Goal: Information Seeking & Learning: Learn about a topic

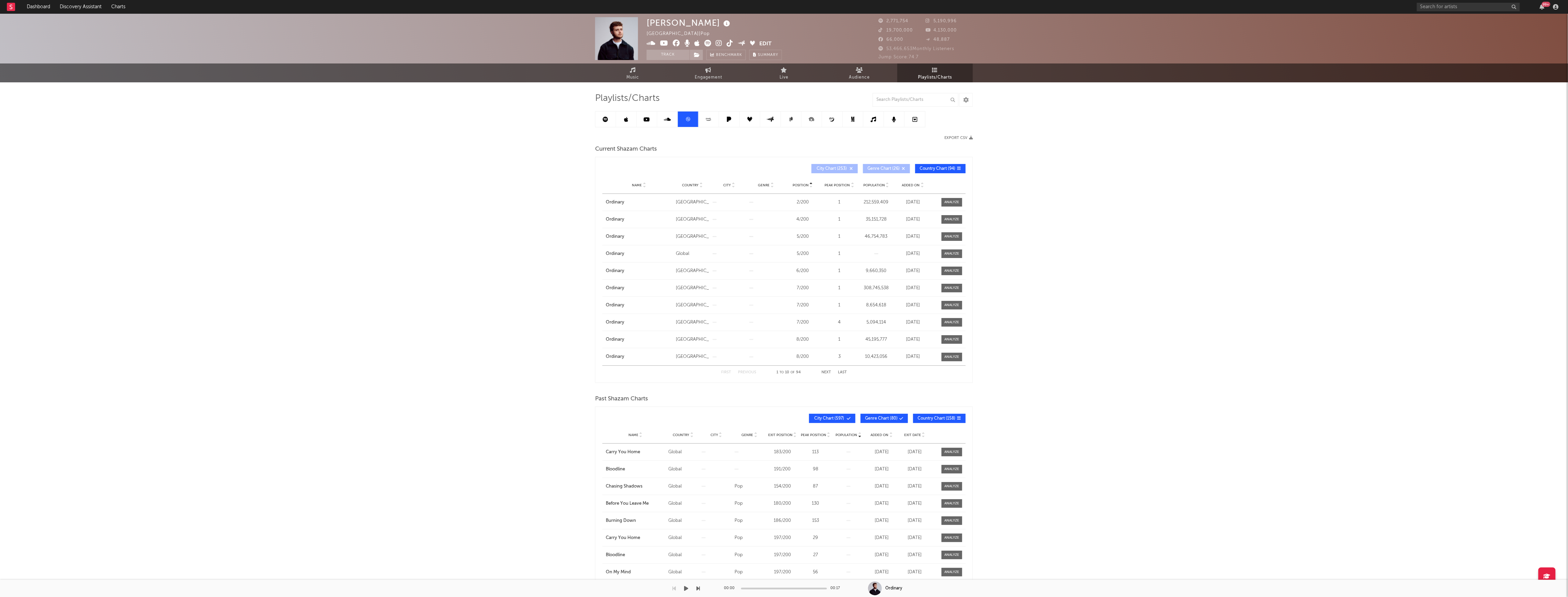
click at [7, 4] on rect at bounding box center [10, 6] width 8 height 8
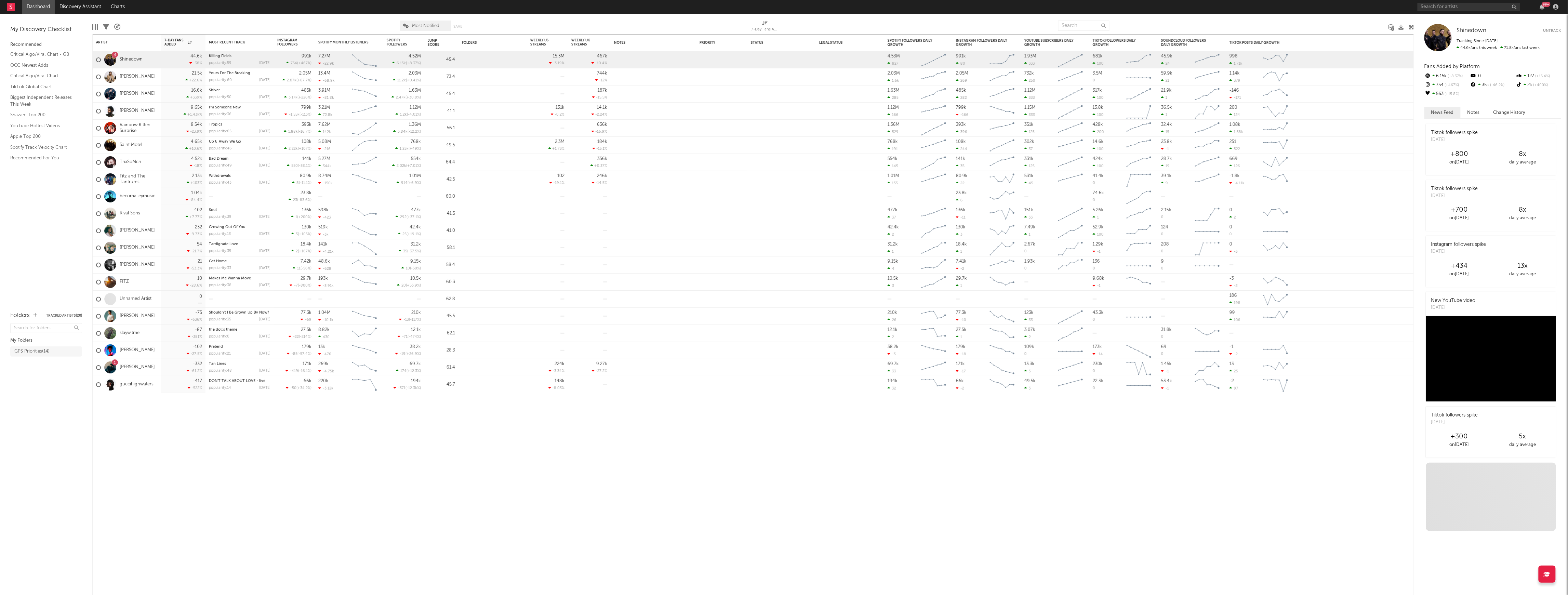
drag, startPoint x: 1457, startPoint y: 12, endPoint x: 1457, endPoint y: 7, distance: 5.0
click at [1457, 10] on div "99 +" at bounding box center [1489, 7] width 144 height 13
click at [1457, 6] on input "text" at bounding box center [1469, 7] width 103 height 9
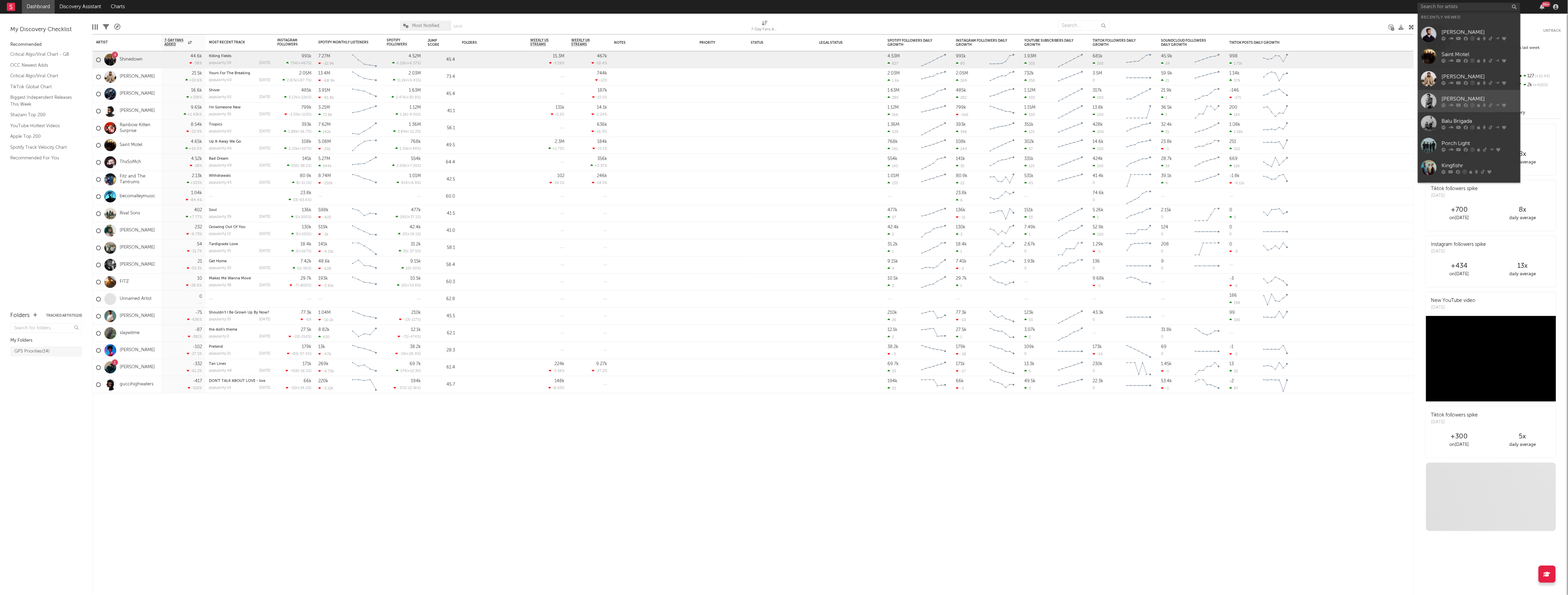
click at [1468, 93] on link "[PERSON_NAME]" at bounding box center [1469, 101] width 103 height 23
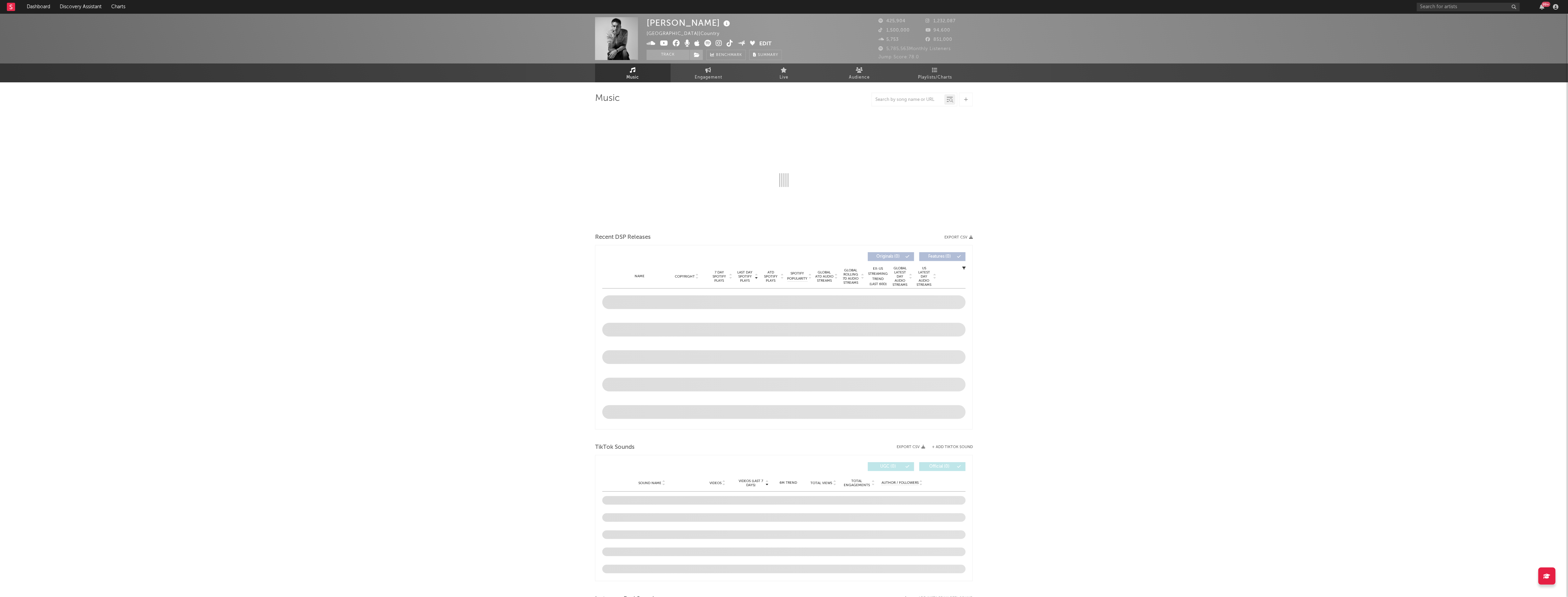
select select "6m"
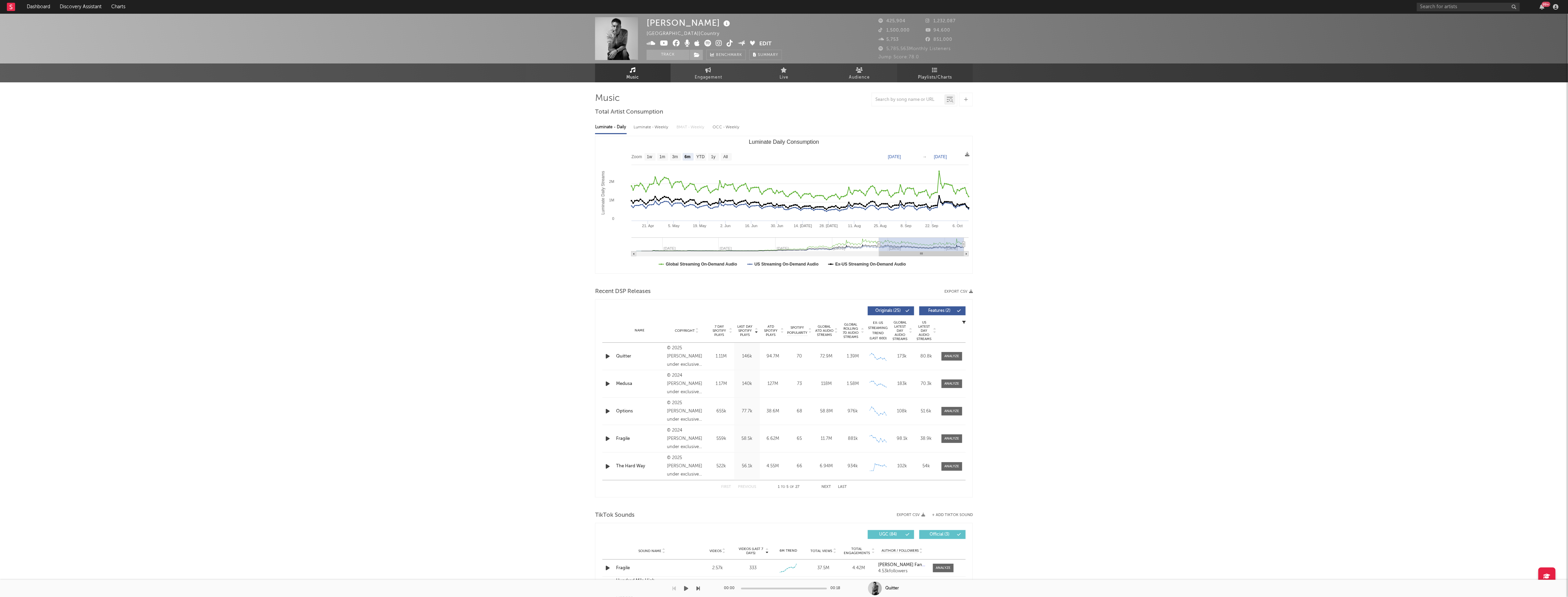
click at [956, 71] on link "Playlists/Charts" at bounding box center [935, 73] width 76 height 19
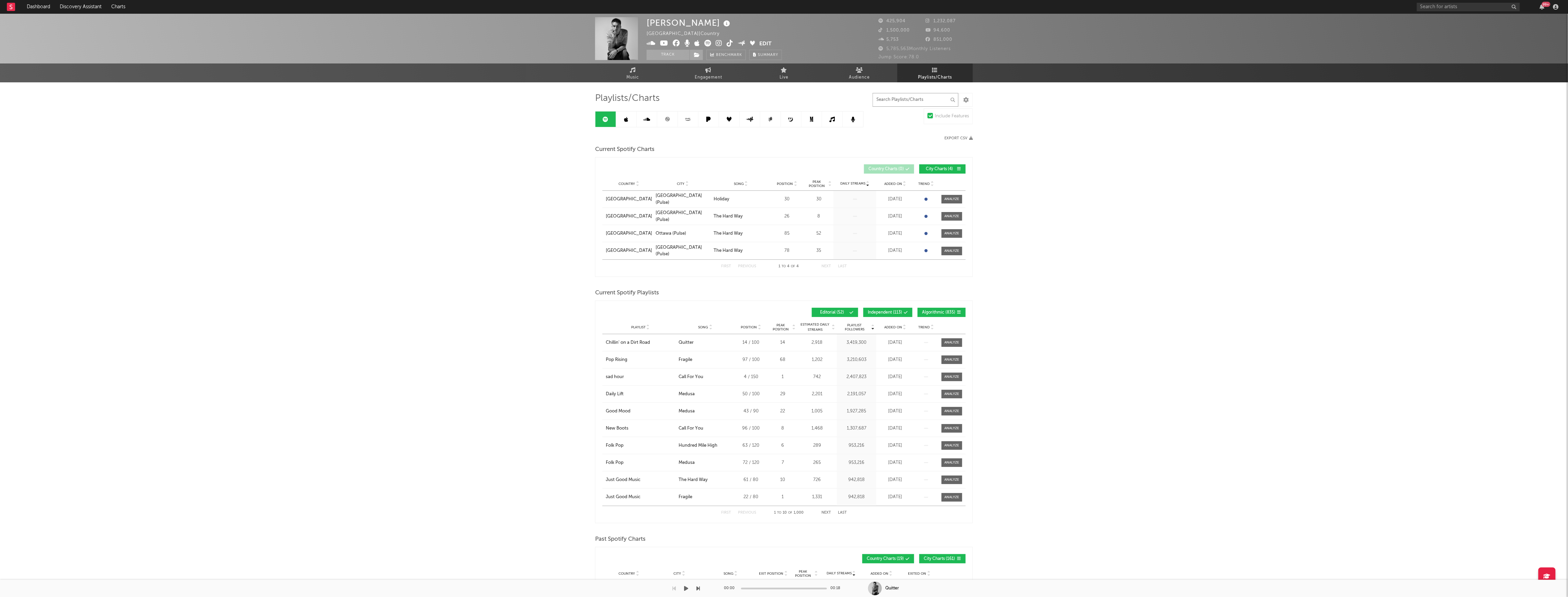
click at [916, 99] on input "text" at bounding box center [915, 100] width 86 height 13
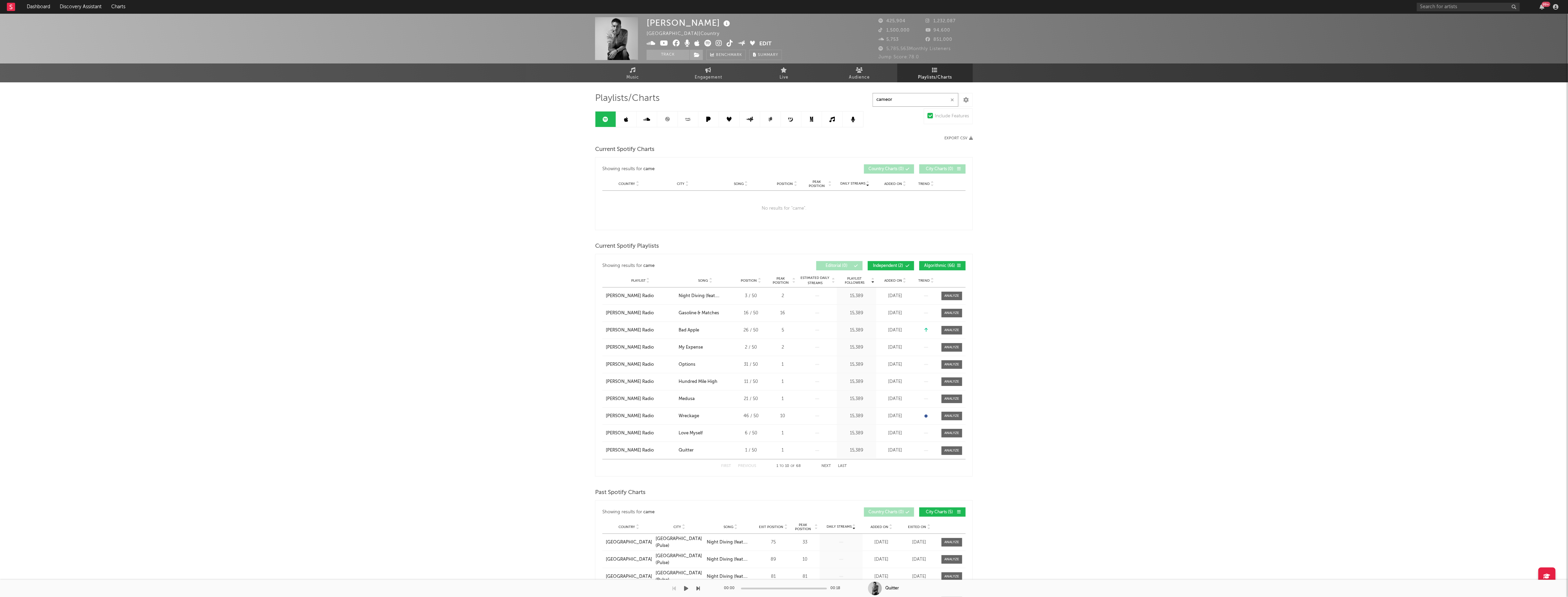
type input "cameorn"
type input "digging"
click at [629, 122] on link at bounding box center [627, 119] width 21 height 15
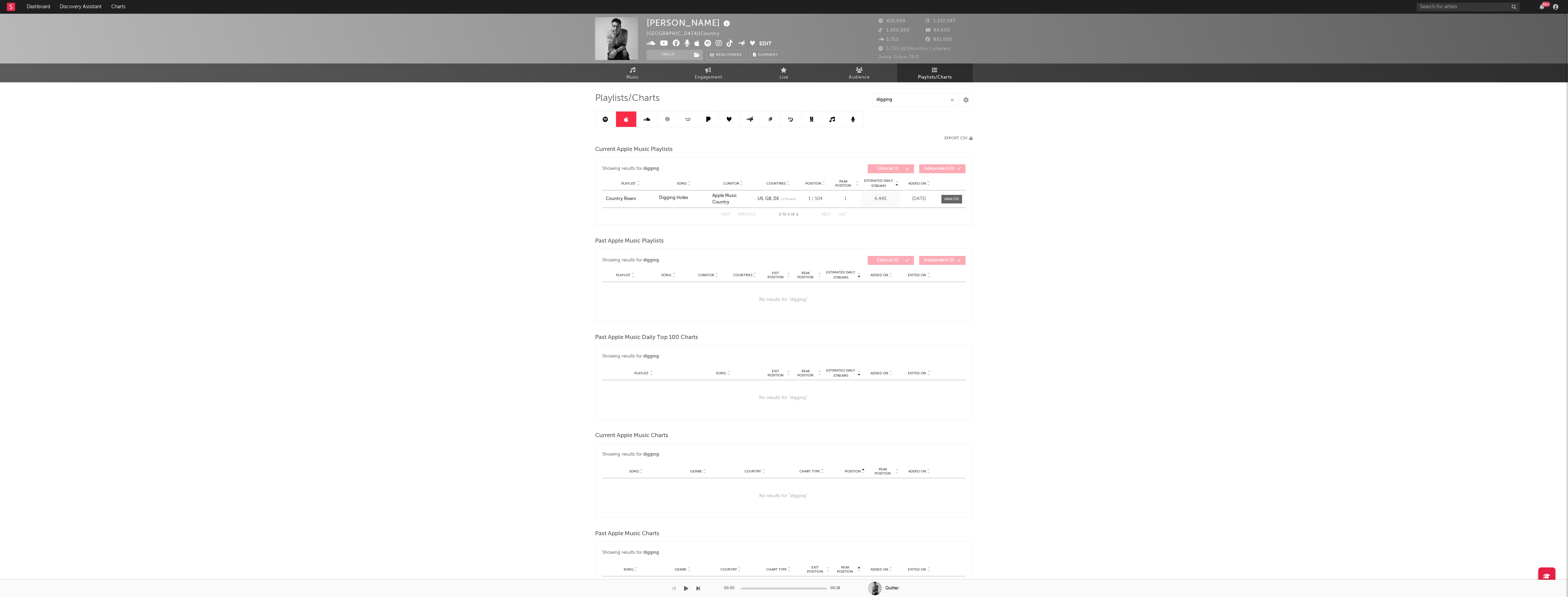
click at [650, 120] on icon at bounding box center [647, 119] width 7 height 5
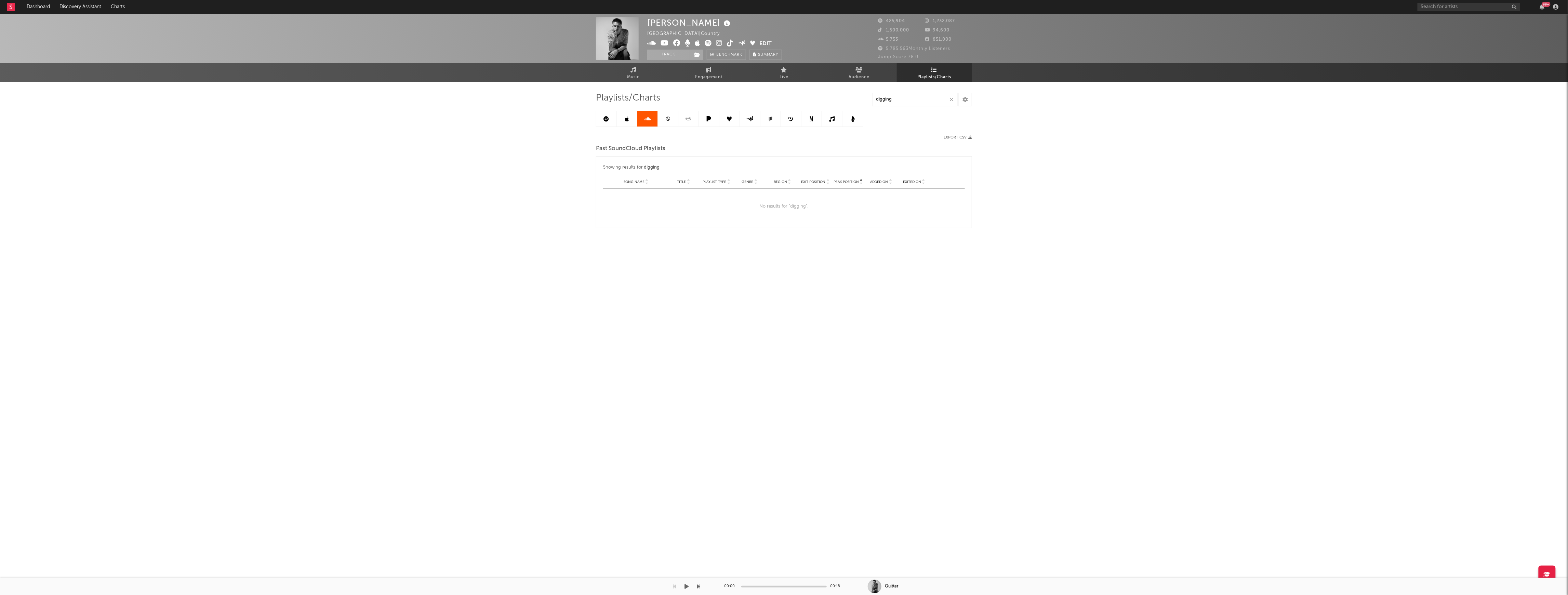
click at [667, 118] on icon at bounding box center [668, 119] width 5 height 5
click at [681, 118] on link at bounding box center [688, 119] width 21 height 15
click at [696, 120] on link at bounding box center [688, 119] width 21 height 15
click at [670, 119] on icon at bounding box center [668, 119] width 5 height 5
click at [951, 100] on icon "button" at bounding box center [951, 99] width 4 height 4
